Goal: Task Accomplishment & Management: Manage account settings

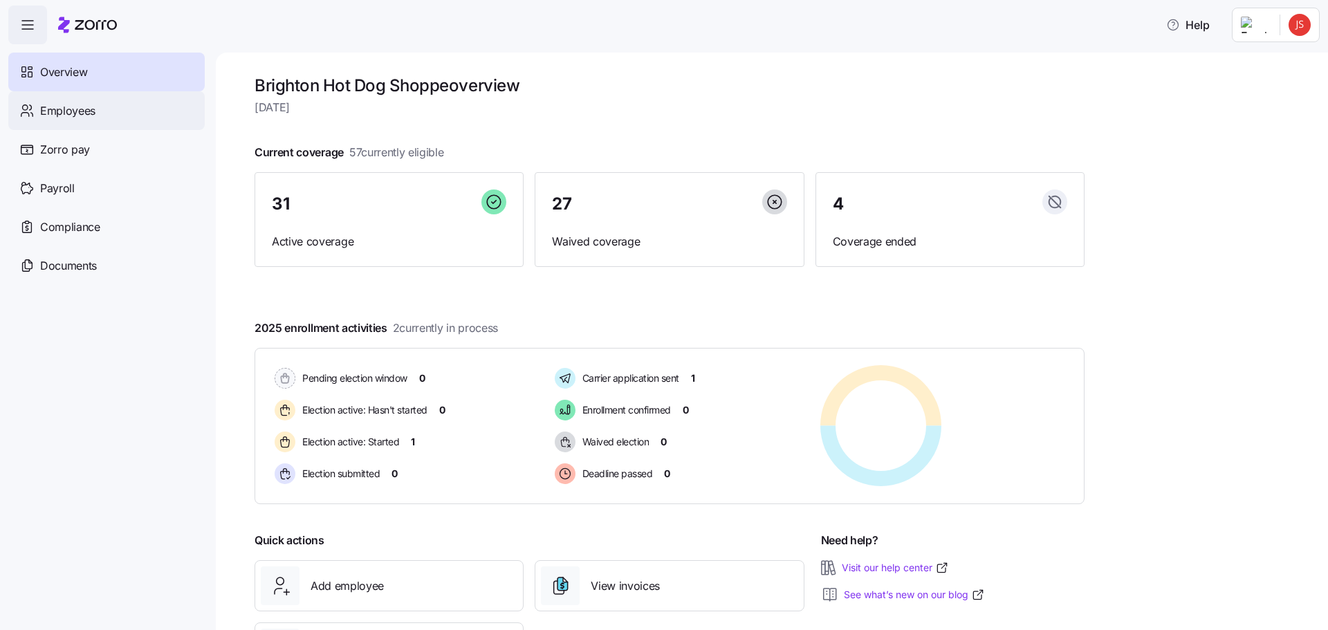
click at [98, 115] on div "Employees" at bounding box center [106, 110] width 196 height 39
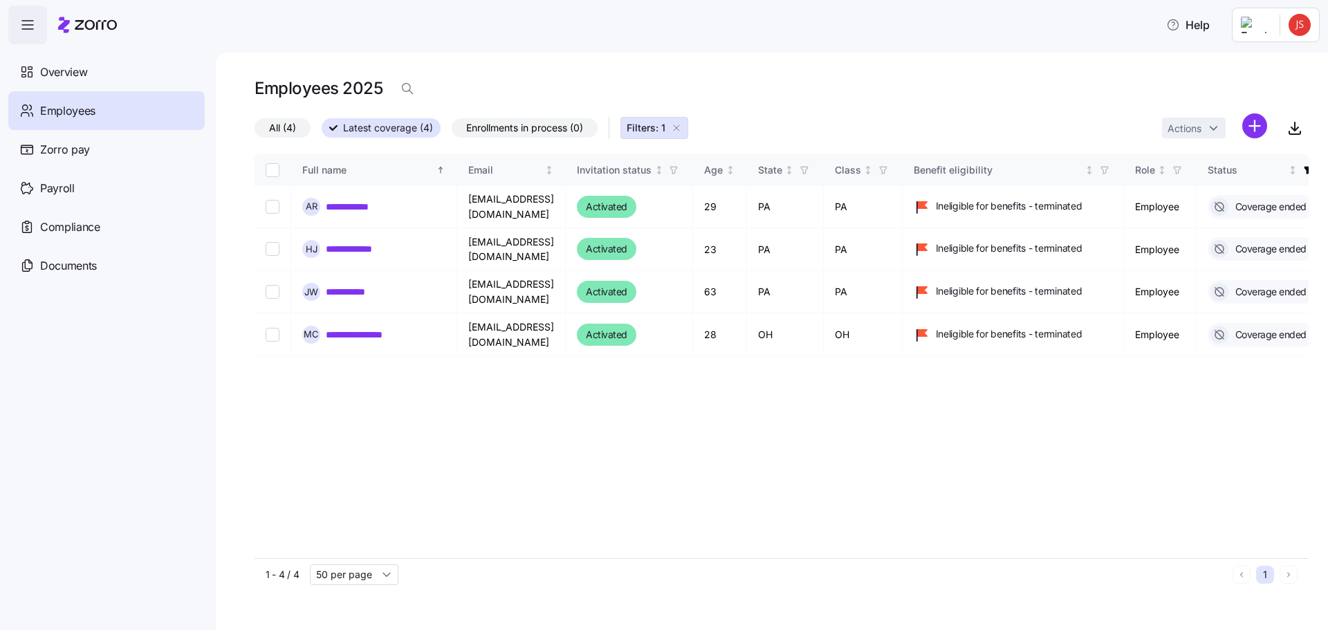
click at [285, 125] on span "All (4)" at bounding box center [282, 128] width 27 height 18
click at [254, 131] on input "All (4)" at bounding box center [254, 131] width 0 height 0
click at [285, 125] on span "All (4)" at bounding box center [289, 128] width 27 height 18
click at [254, 132] on input "All (4)" at bounding box center [254, 132] width 0 height 0
click at [678, 127] on icon "button" at bounding box center [676, 127] width 11 height 11
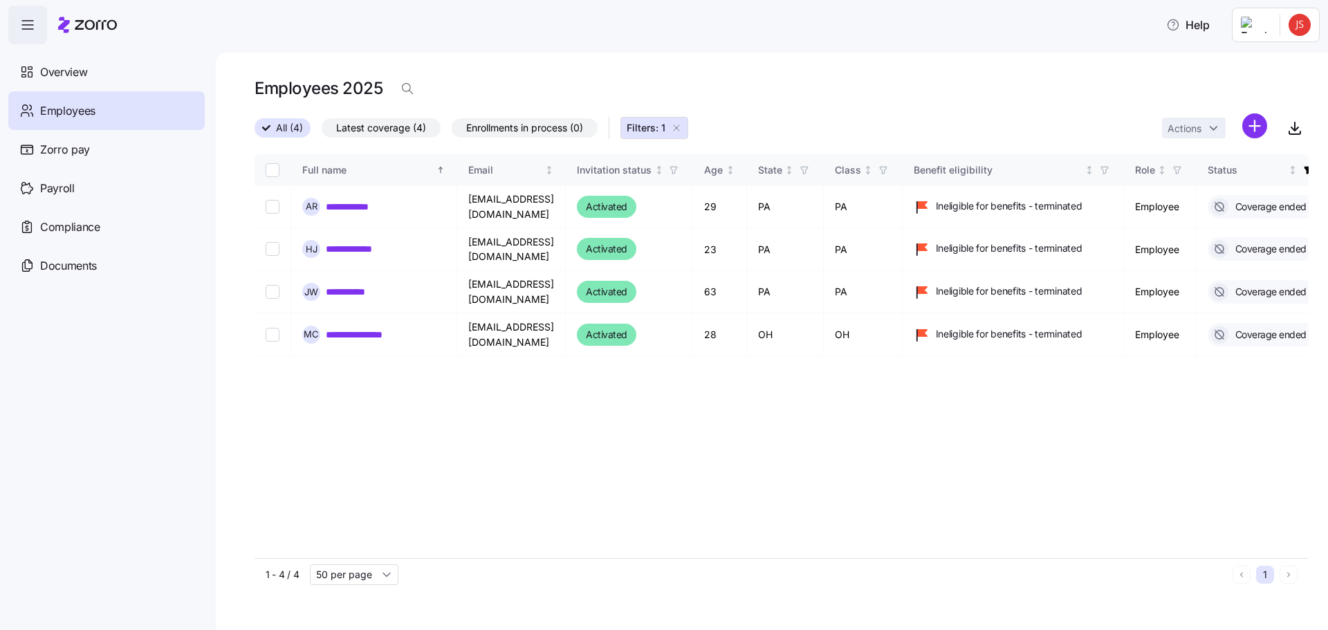
click at [647, 126] on div "All (4) Latest coverage (4) Enrollments in process (0) Filters: 1 Actions" at bounding box center [781, 128] width 1054 height 30
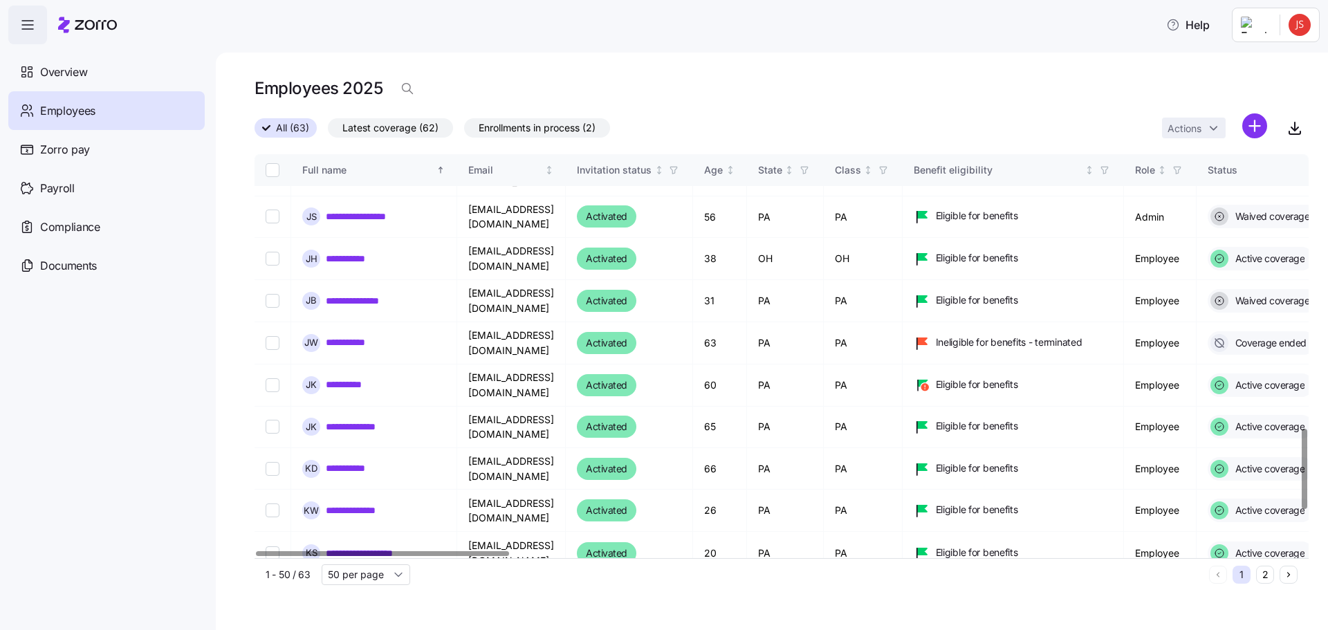
scroll to position [1521, 0]
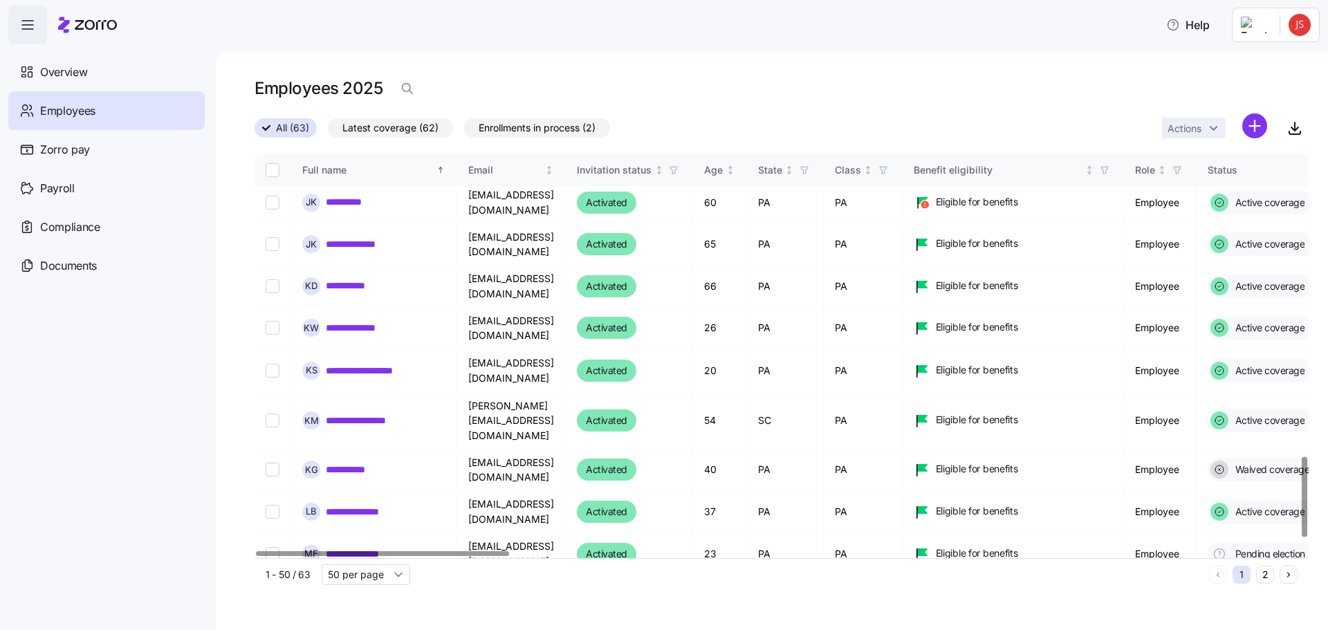
click at [360, 629] on link "**********" at bounding box center [364, 639] width 77 height 14
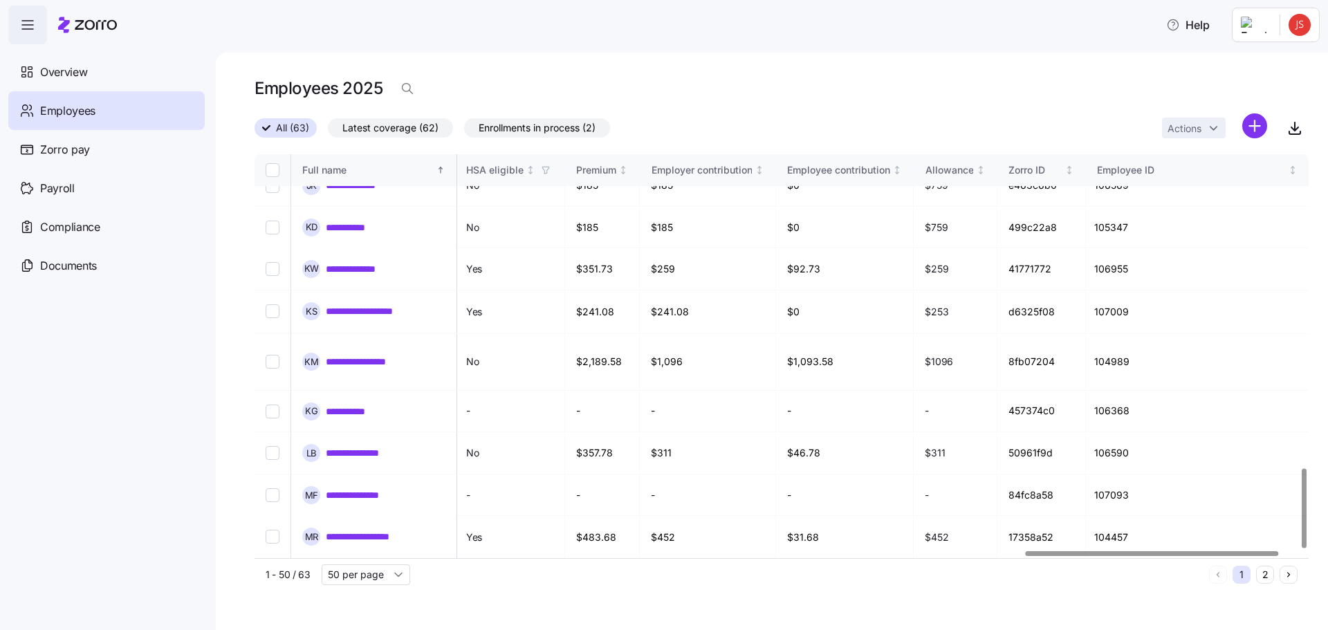
scroll to position [1580, 3289]
click at [1299, 556] on div at bounding box center [1171, 553] width 253 height 5
